Goal: Download file/media

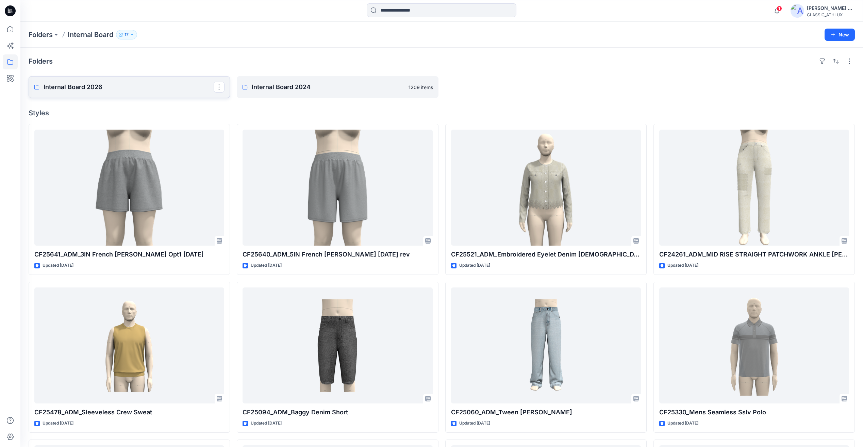
click at [104, 80] on link "Internal Board 2026" at bounding box center [129, 87] width 201 height 22
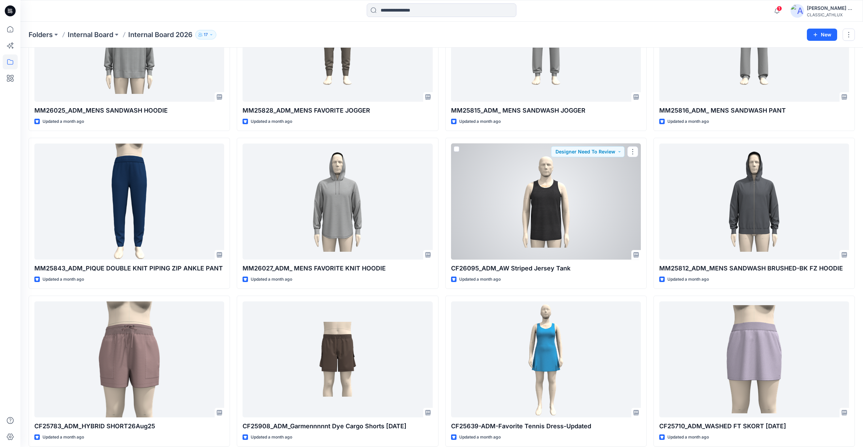
scroll to position [5384, 0]
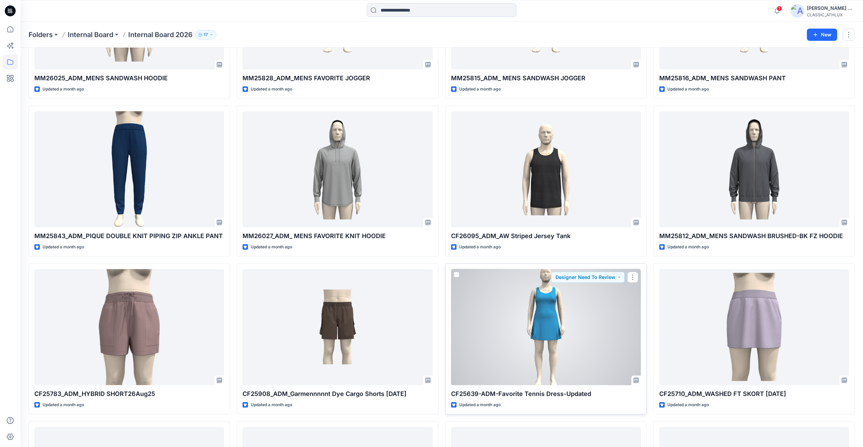
click at [570, 358] on div at bounding box center [546, 327] width 190 height 116
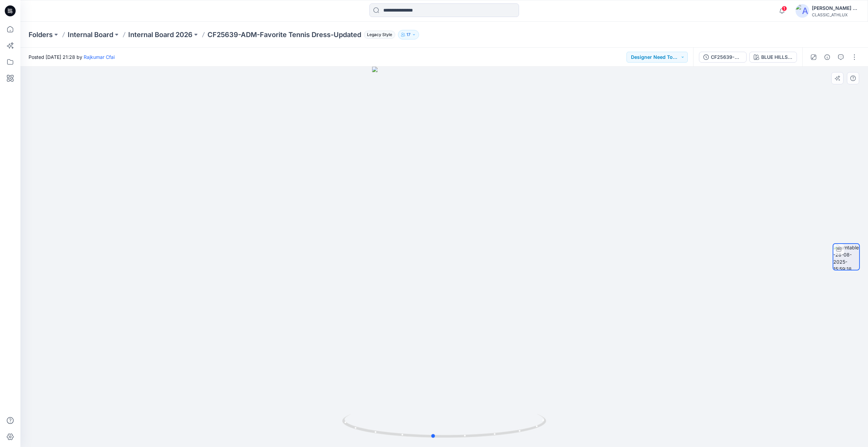
drag, startPoint x: 577, startPoint y: 333, endPoint x: 362, endPoint y: 327, distance: 215.4
click at [362, 327] on div at bounding box center [444, 257] width 848 height 380
click at [167, 39] on p "Internal Board 2026" at bounding box center [160, 35] width 64 height 10
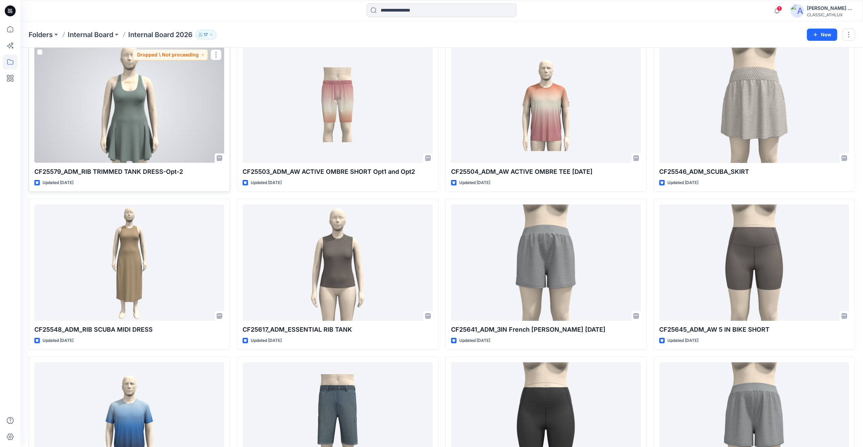
scroll to position [21821, 0]
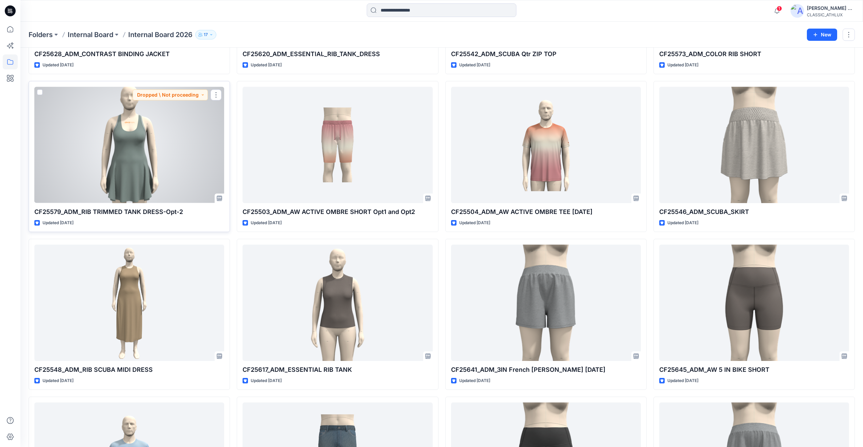
click at [163, 161] on div at bounding box center [129, 145] width 190 height 116
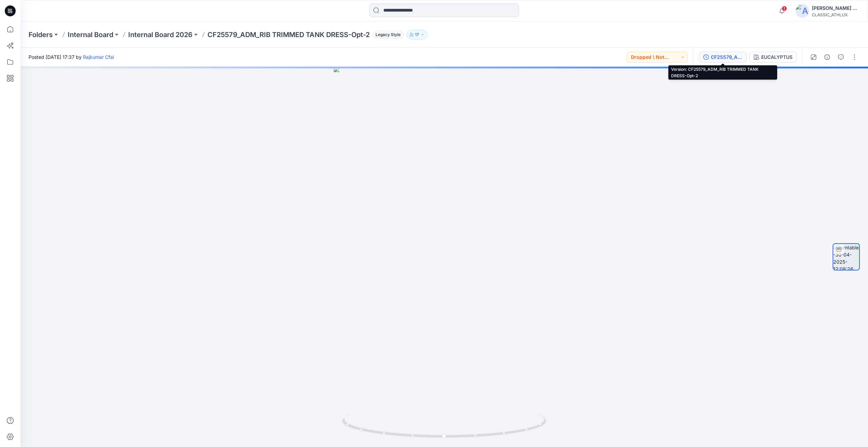
click at [717, 59] on div "CF25579_ADM_RIB TRIMMED TANK DRESS-Opt-2" at bounding box center [726, 56] width 31 height 7
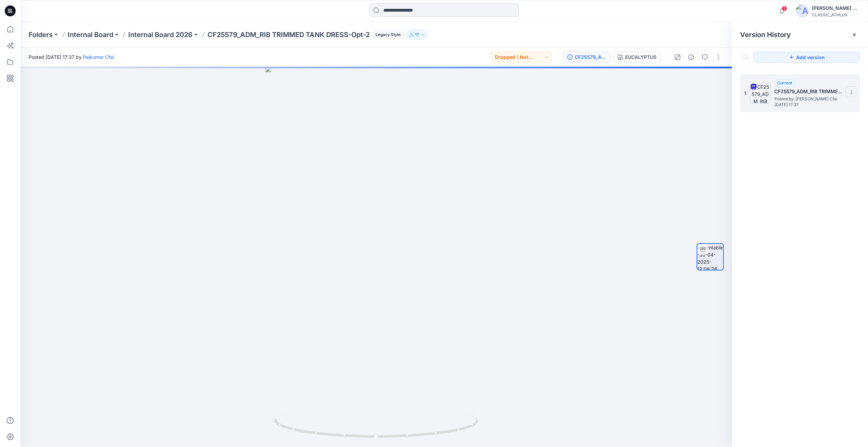
click at [850, 93] on icon at bounding box center [851, 91] width 5 height 5
click at [815, 106] on span "Download Source BW File" at bounding box center [816, 105] width 57 height 8
click at [181, 35] on p "Internal Board 2026" at bounding box center [160, 35] width 64 height 10
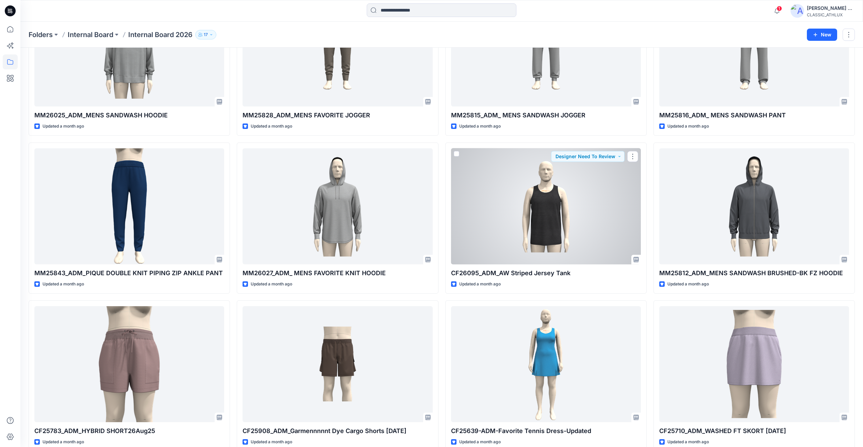
scroll to position [5384, 0]
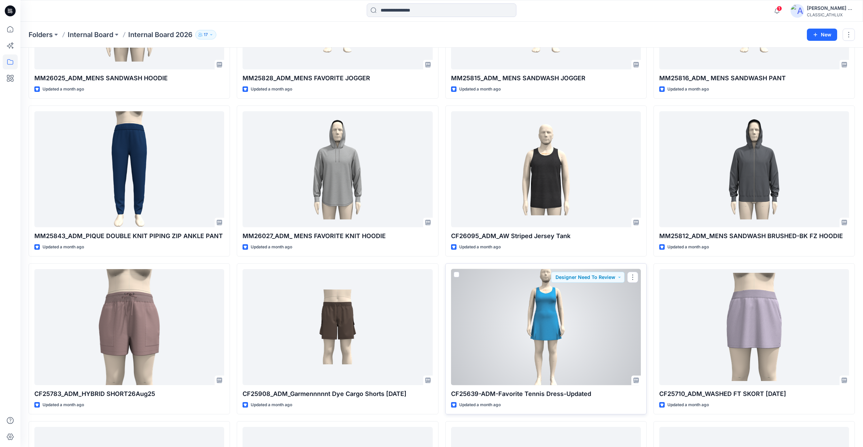
click at [622, 315] on div at bounding box center [546, 327] width 190 height 116
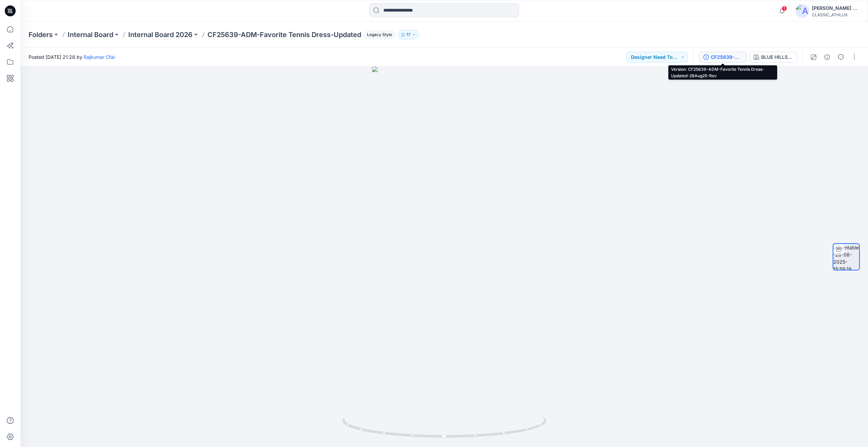
click at [720, 61] on div "CF25639-ADM-Favorite Tennis Dress-Updated-28Aug25-Rev" at bounding box center [726, 56] width 31 height 7
click at [732, 58] on div "CF25639-ADM-Favorite Tennis Dress-Updated-28Aug25-Rev" at bounding box center [726, 56] width 31 height 7
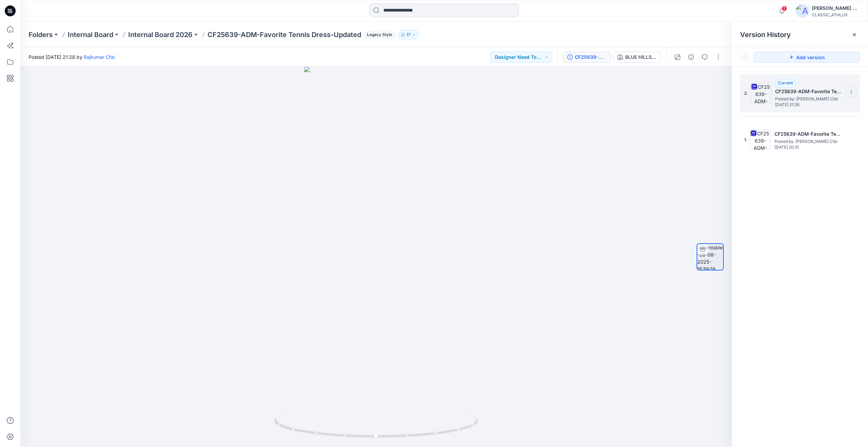
click at [852, 94] on icon at bounding box center [851, 91] width 5 height 5
click at [806, 105] on span "Download Source BW File" at bounding box center [816, 105] width 57 height 8
click at [12, 11] on icon at bounding box center [10, 10] width 11 height 11
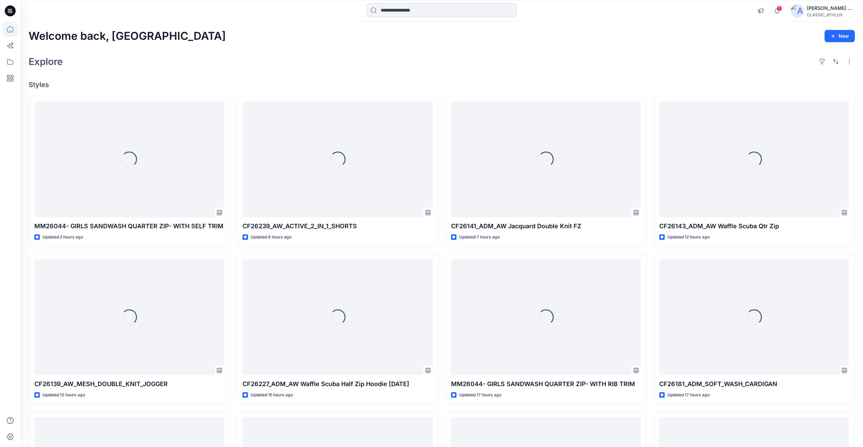
click at [394, 12] on input at bounding box center [442, 10] width 150 height 14
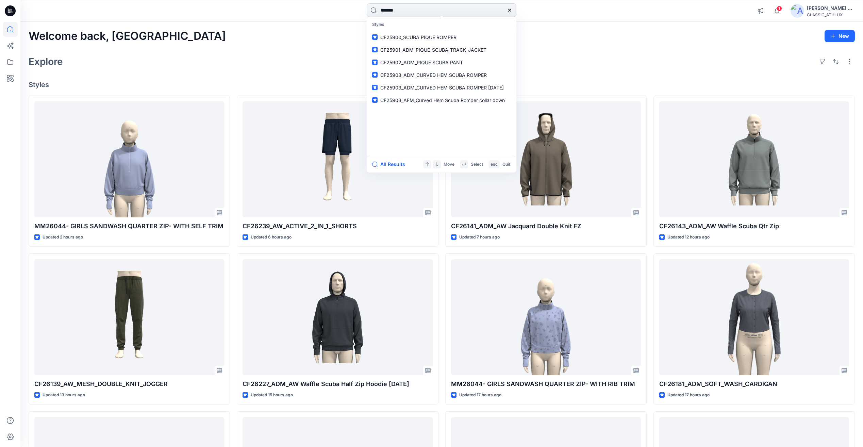
type input "*******"
click at [437, 37] on span "_ADM_Buttercore Mini Dress" at bounding box center [433, 37] width 63 height 6
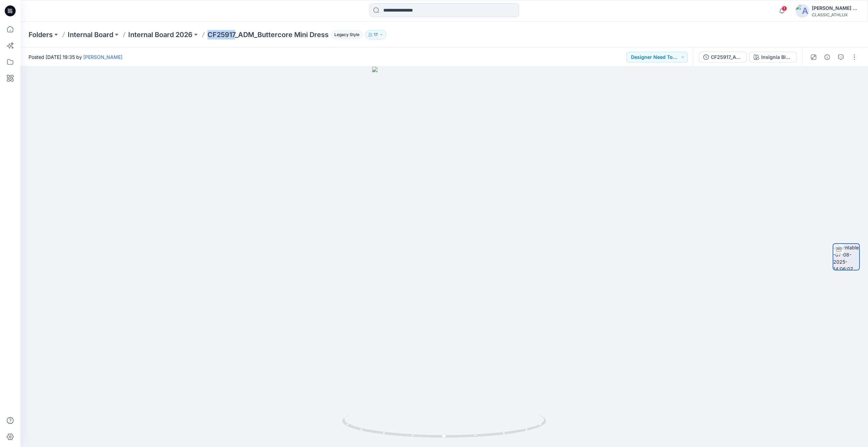
drag, startPoint x: 205, startPoint y: 32, endPoint x: 238, endPoint y: 33, distance: 33.0
click at [238, 33] on div "Folders Internal Board Internal Board 2026 CF25917_ADM_Buttercore Mini Dress Le…" at bounding box center [418, 35] width 778 height 10
copy p "CF25917"
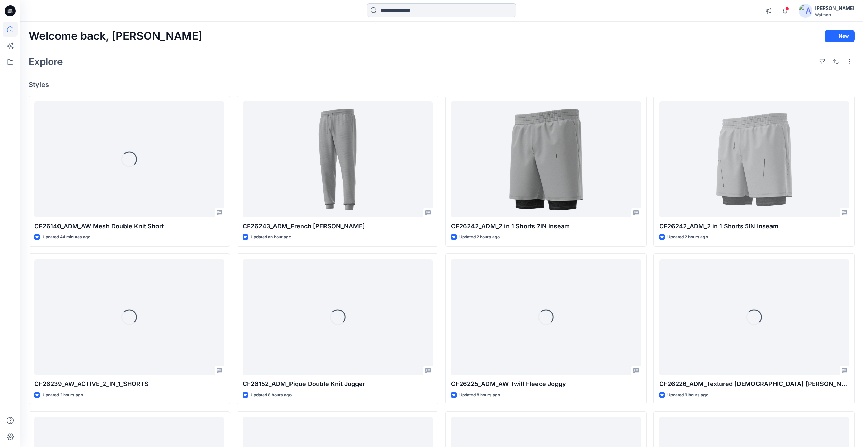
drag, startPoint x: 399, startPoint y: 17, endPoint x: 417, endPoint y: 7, distance: 20.4
click at [404, 15] on div at bounding box center [442, 10] width 150 height 15
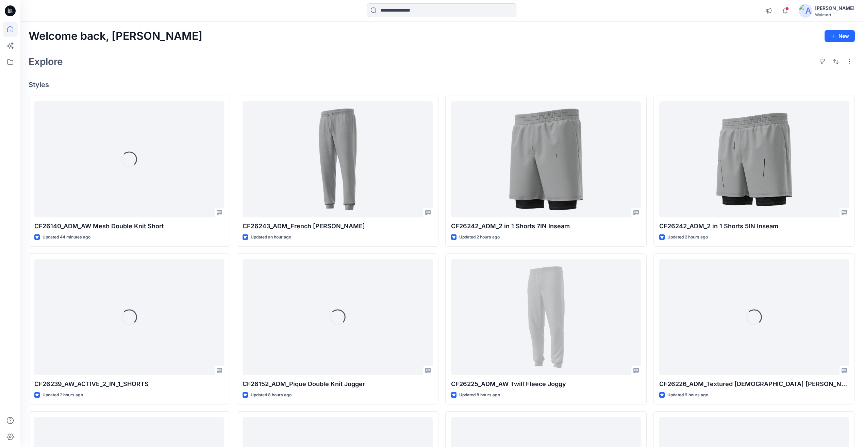
click at [417, 7] on input at bounding box center [442, 10] width 150 height 14
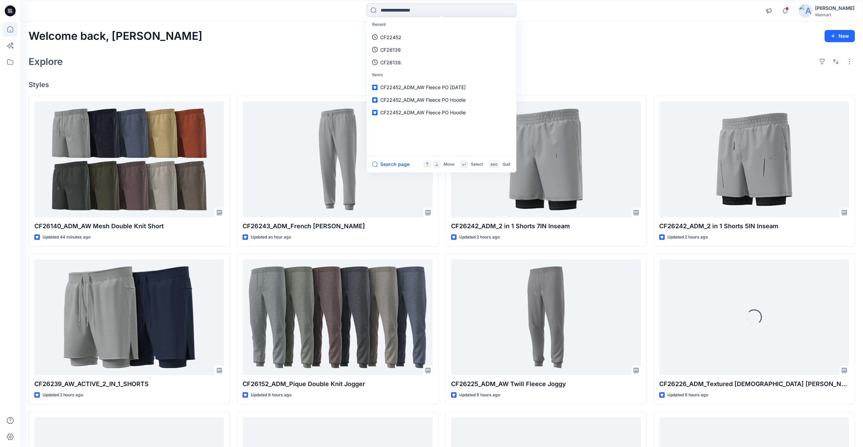
paste input "*******"
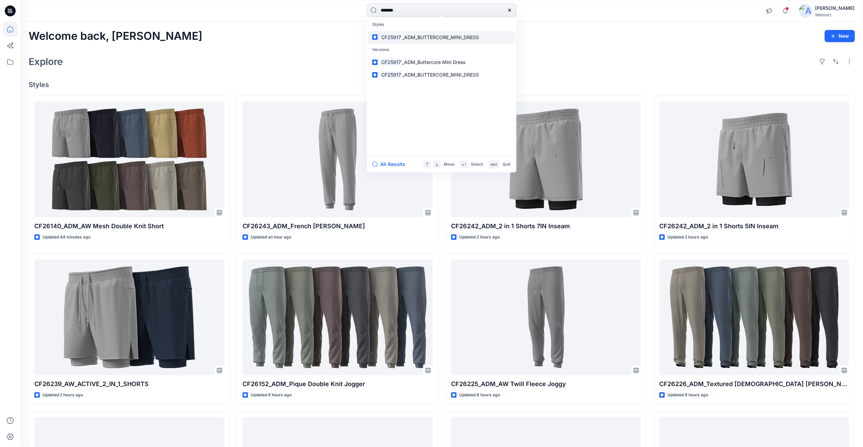
type input "*******"
click at [416, 35] on span "_ADM_BUTTERCORE_MINI_DRESS" at bounding box center [440, 37] width 77 height 6
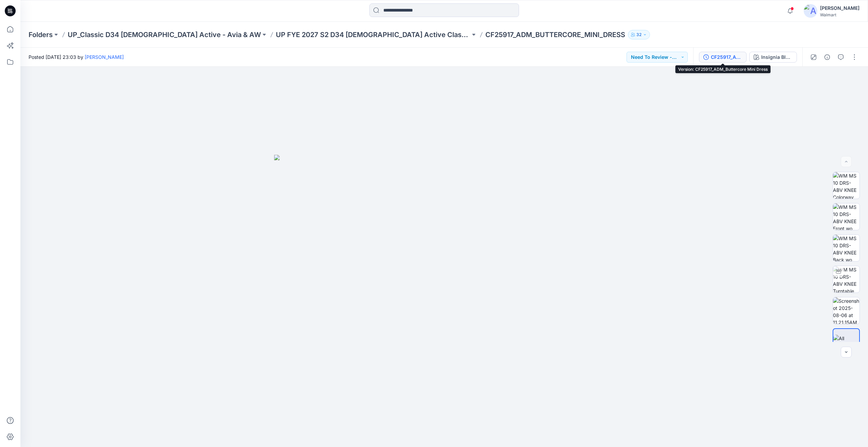
click at [732, 58] on div "CF25917_ADM_Buttercore Mini Dress" at bounding box center [726, 56] width 31 height 7
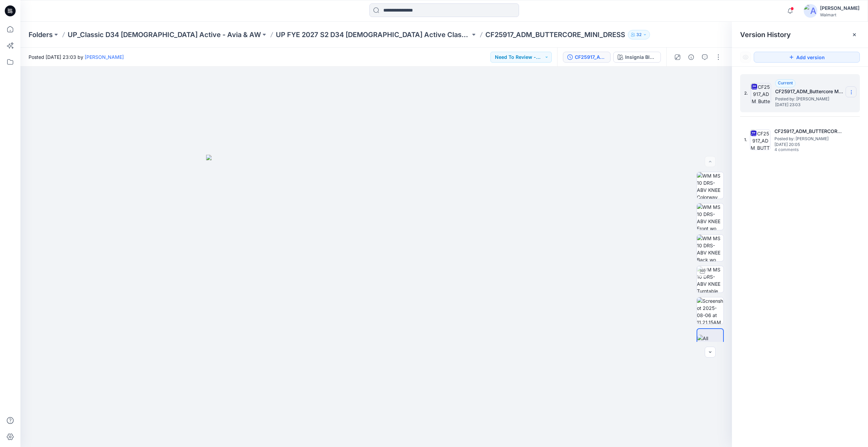
click at [854, 90] on section at bounding box center [851, 91] width 11 height 11
click at [827, 103] on span "Download Source BW File" at bounding box center [816, 105] width 57 height 8
